Goal: Check status: Check status

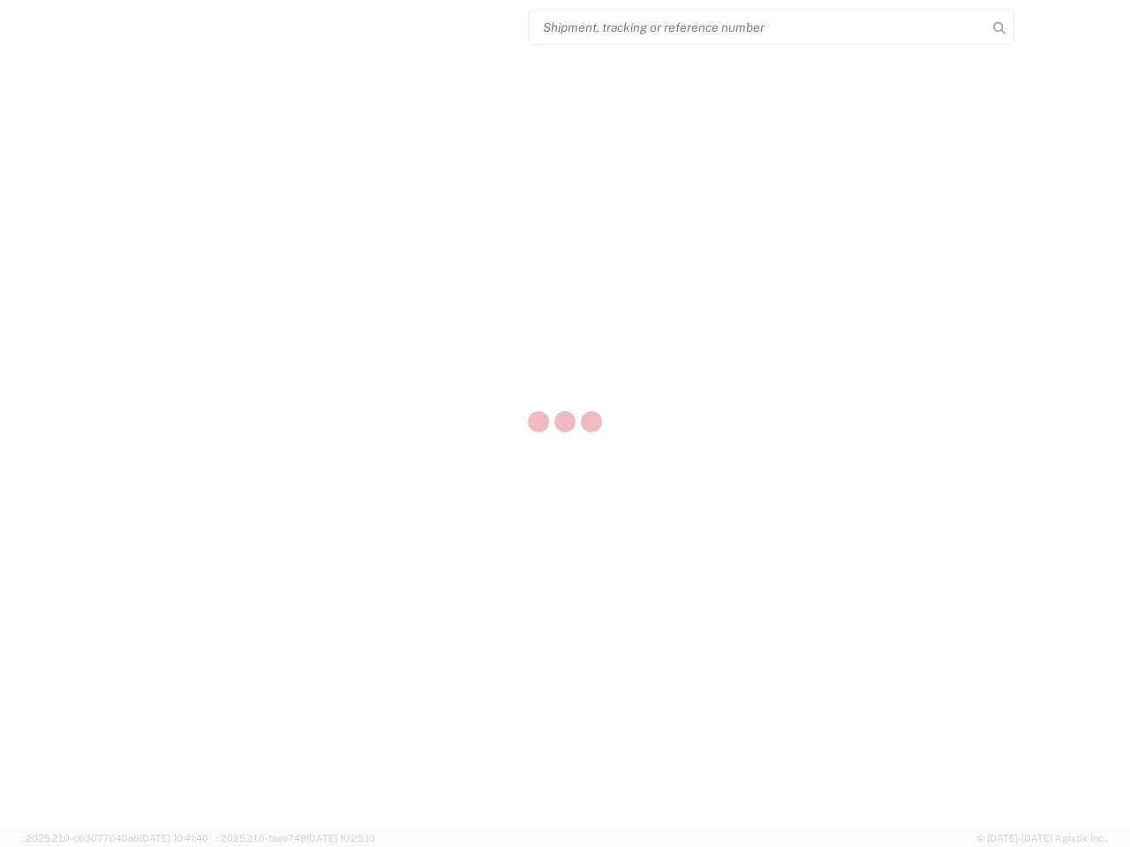
select select "US"
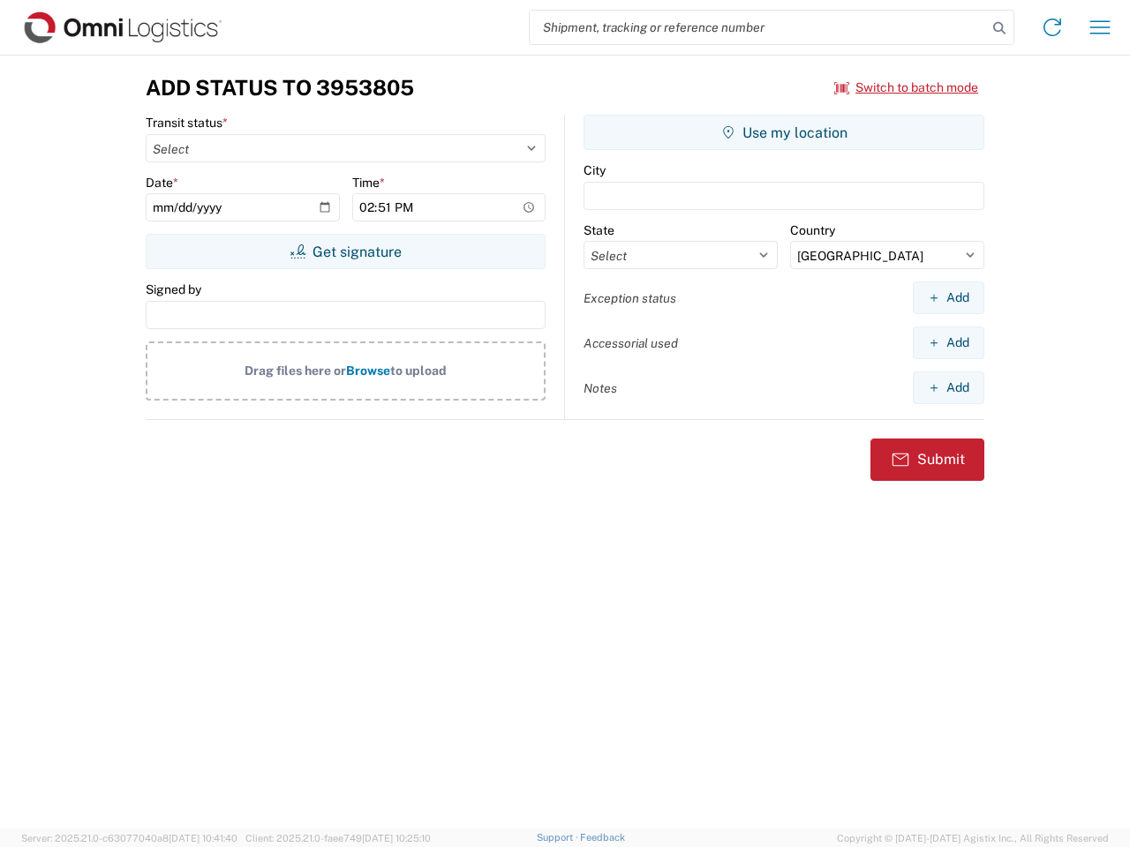
click at [758, 27] on input "search" at bounding box center [758, 28] width 457 height 34
click at [999, 28] on icon at bounding box center [999, 28] width 25 height 25
click at [1052, 27] on icon at bounding box center [1052, 27] width 28 height 28
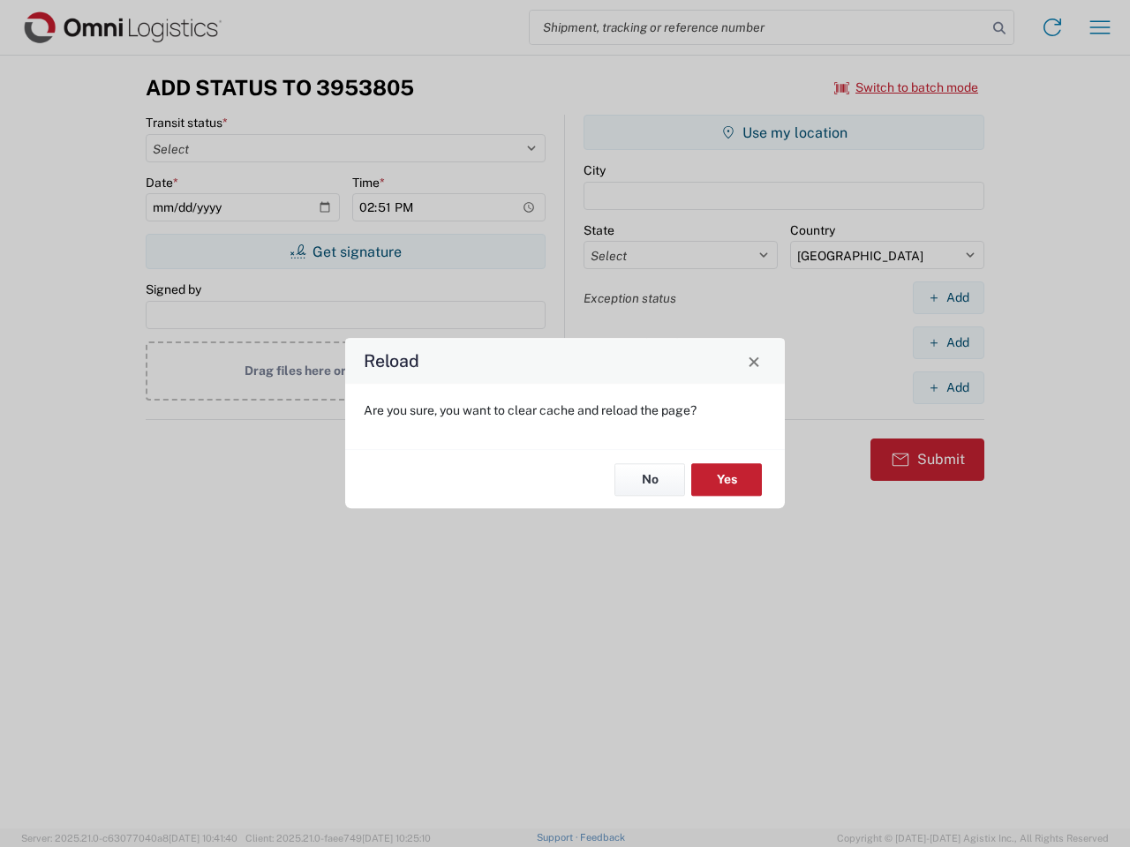
click at [1100, 27] on div "Reload Are you sure, you want to clear cache and reload the page? No Yes" at bounding box center [565, 423] width 1130 height 847
click at [907, 87] on div "Reload Are you sure, you want to clear cache and reload the page? No Yes" at bounding box center [565, 423] width 1130 height 847
click at [345, 252] on div "Reload Are you sure, you want to clear cache and reload the page? No Yes" at bounding box center [565, 423] width 1130 height 847
click at [784, 132] on div "Reload Are you sure, you want to clear cache and reload the page? No Yes" at bounding box center [565, 423] width 1130 height 847
click at [948, 297] on div "Reload Are you sure, you want to clear cache and reload the page? No Yes" at bounding box center [565, 423] width 1130 height 847
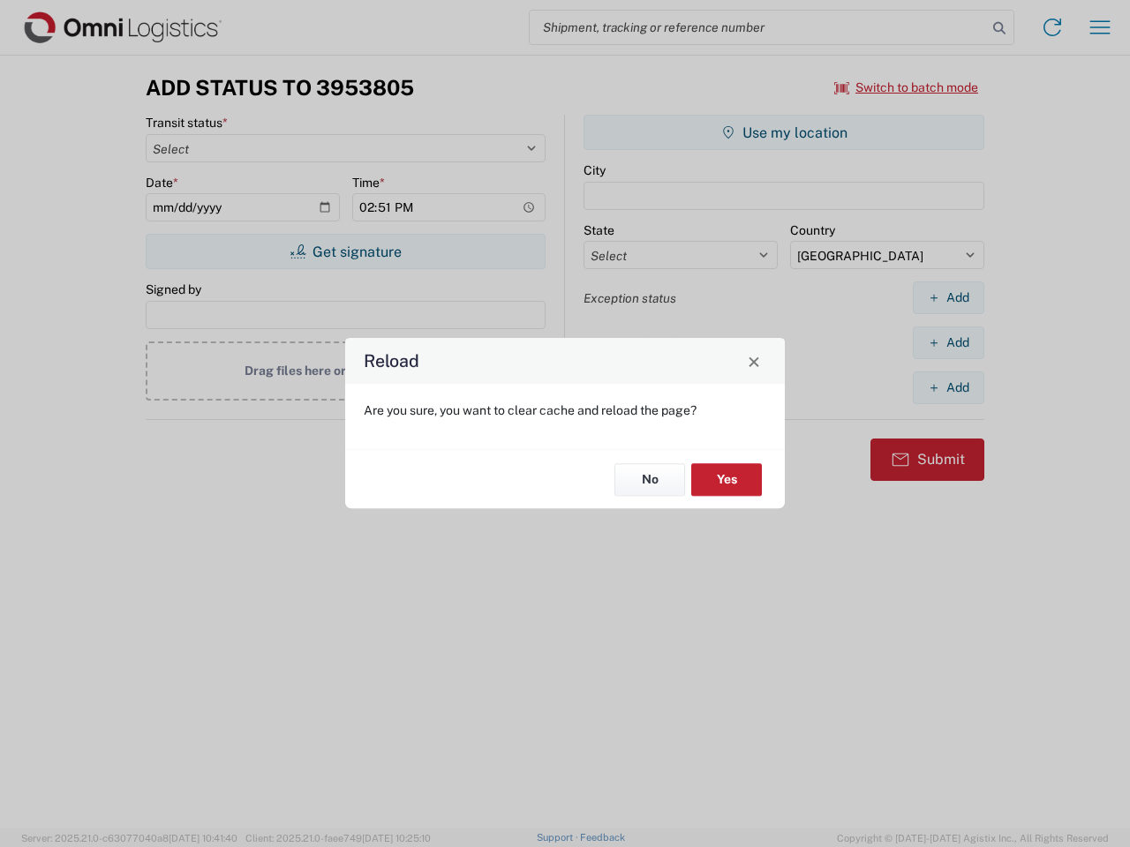
click at [948, 343] on div "Reload Are you sure, you want to clear cache and reload the page? No Yes" at bounding box center [565, 423] width 1130 height 847
click at [948, 388] on div "Reload Are you sure, you want to clear cache and reload the page? No Yes" at bounding box center [565, 423] width 1130 height 847
